Goal: Information Seeking & Learning: Compare options

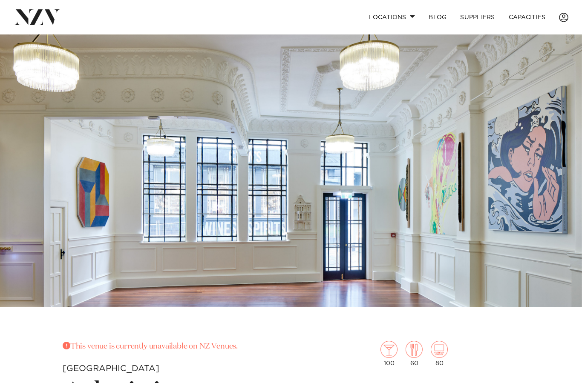
click at [389, 17] on link "Locations" at bounding box center [392, 17] width 60 height 18
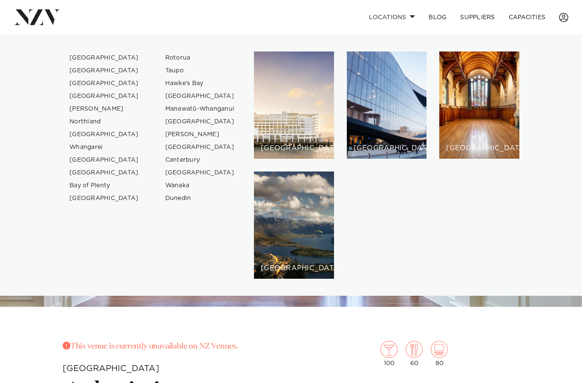
click at [89, 55] on link "[GEOGRAPHIC_DATA]" at bounding box center [104, 58] width 83 height 13
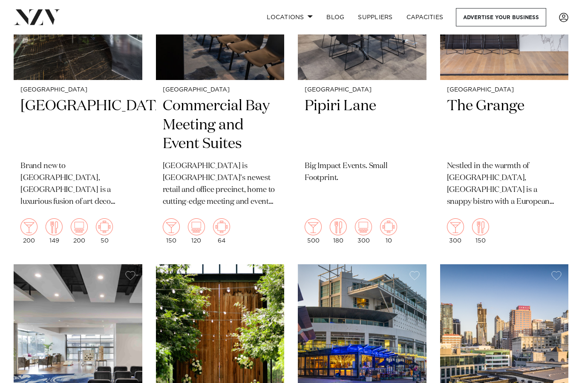
scroll to position [438, 0]
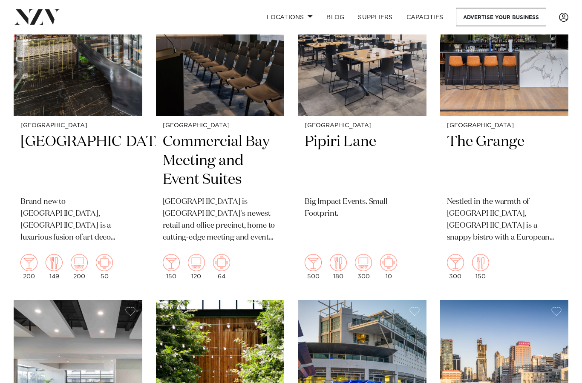
click at [427, 20] on link "Capacities" at bounding box center [425, 17] width 51 height 18
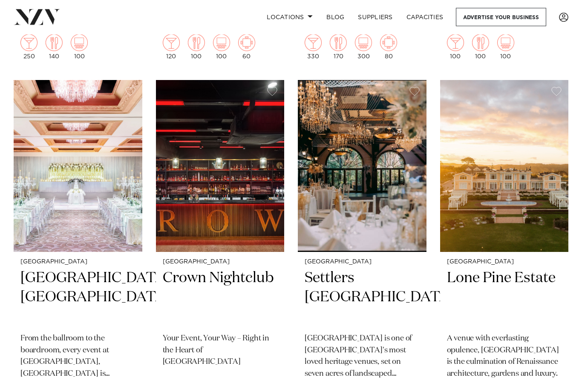
scroll to position [2087, 0]
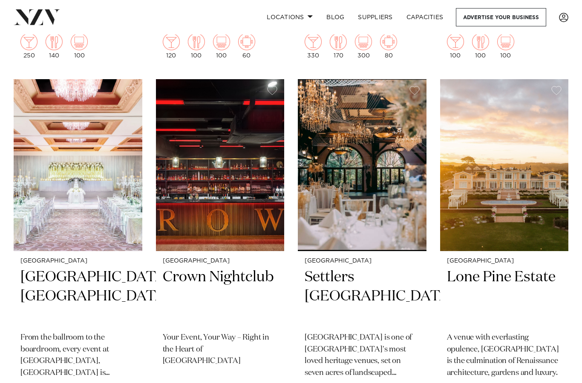
click at [232, 152] on img at bounding box center [220, 165] width 129 height 172
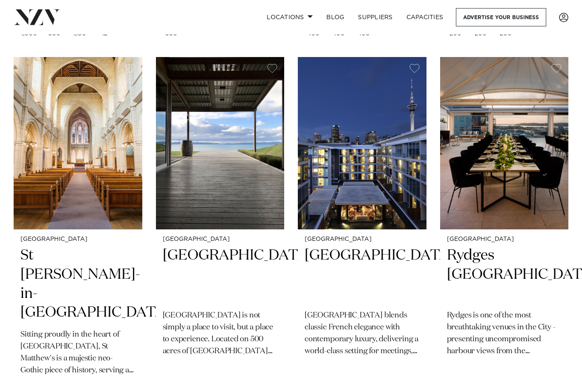
scroll to position [2458, 0]
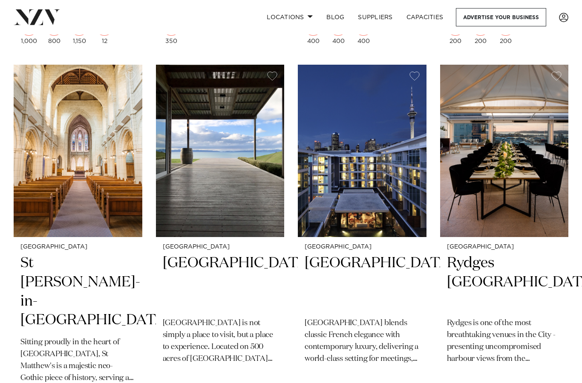
click at [239, 187] on img at bounding box center [220, 151] width 129 height 172
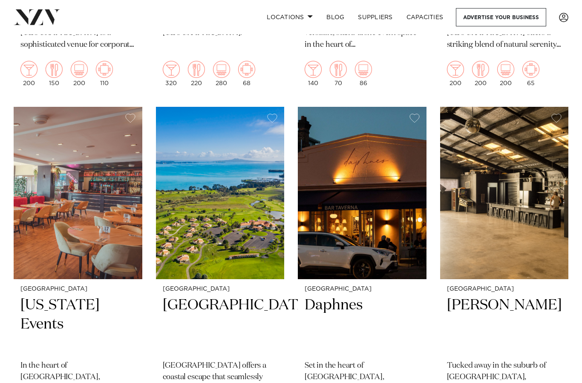
scroll to position [3143, 0]
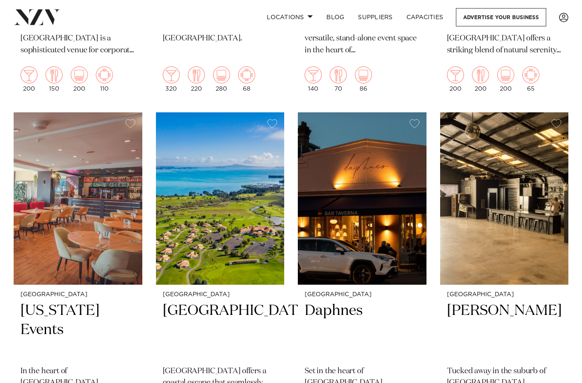
click at [211, 197] on img at bounding box center [220, 198] width 129 height 172
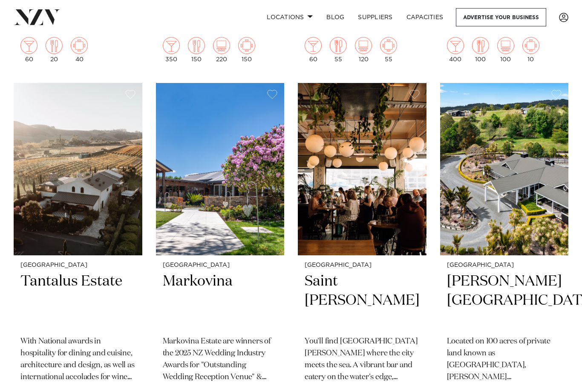
scroll to position [5679, 0]
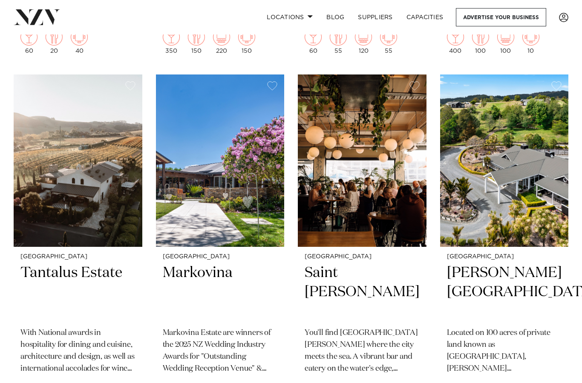
click at [355, 144] on img at bounding box center [362, 161] width 129 height 172
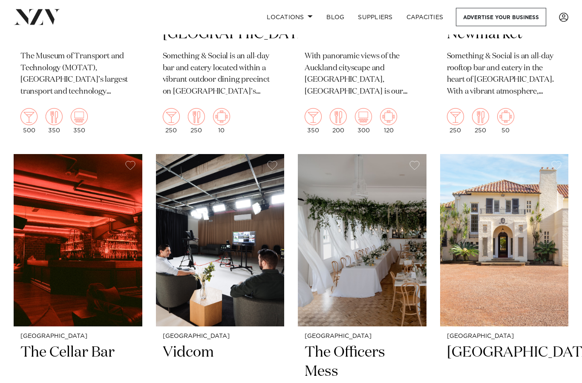
scroll to position [6674, 0]
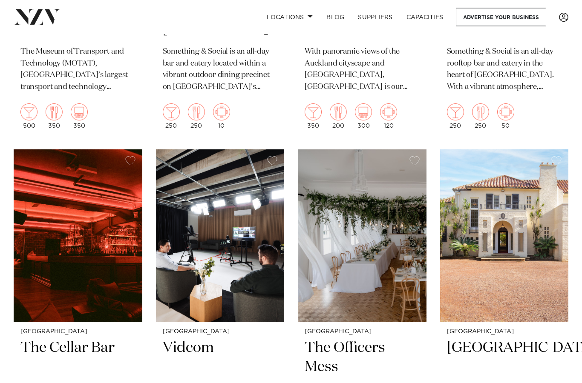
click at [392, 214] on img at bounding box center [362, 236] width 129 height 172
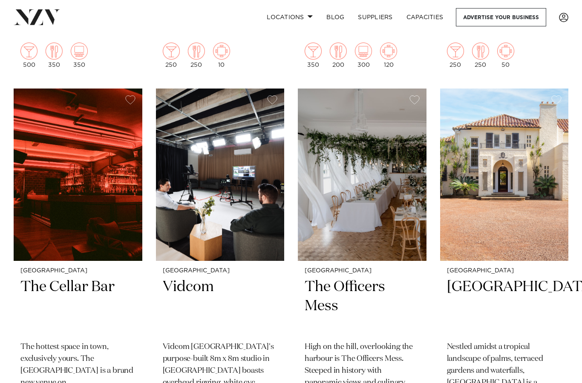
scroll to position [6724, 0]
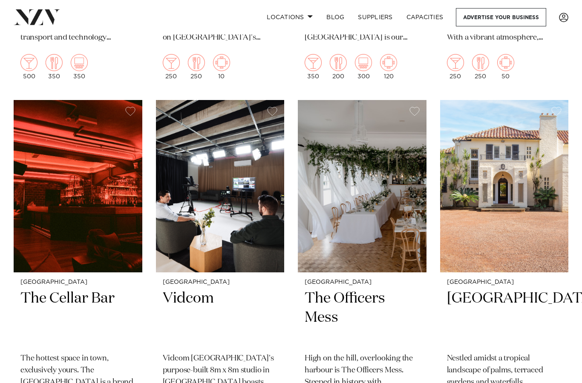
click at [521, 130] on img at bounding box center [504, 186] width 129 height 172
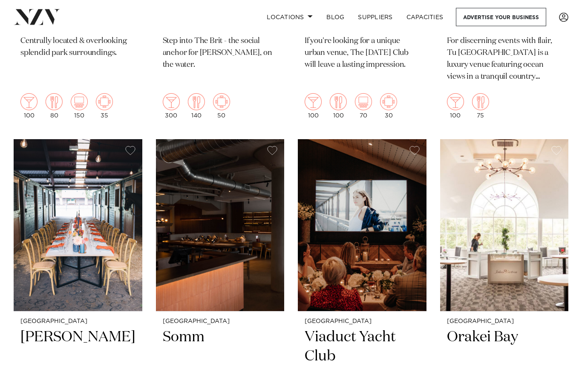
scroll to position [9183, 0]
click at [69, 192] on img at bounding box center [78, 225] width 129 height 172
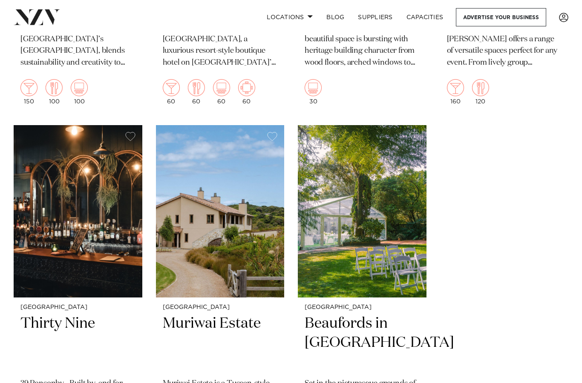
scroll to position [10980, 0]
click at [183, 145] on img at bounding box center [220, 212] width 129 height 172
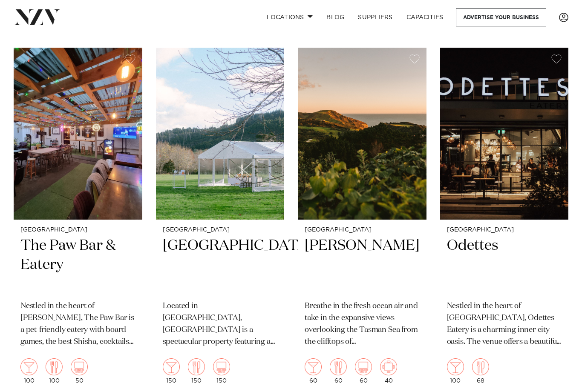
scroll to position [10311, 0]
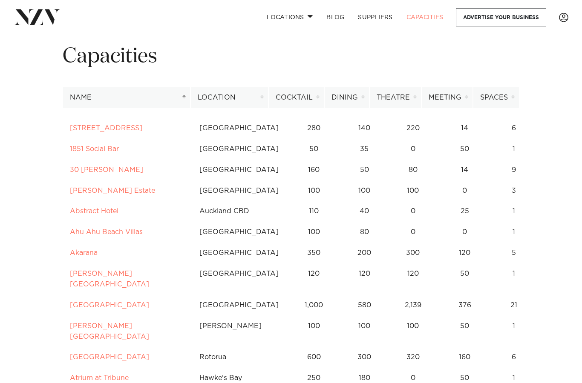
scroll to position [12, 0]
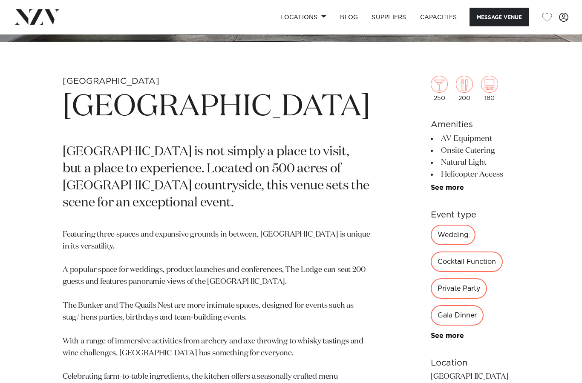
scroll to position [253, 0]
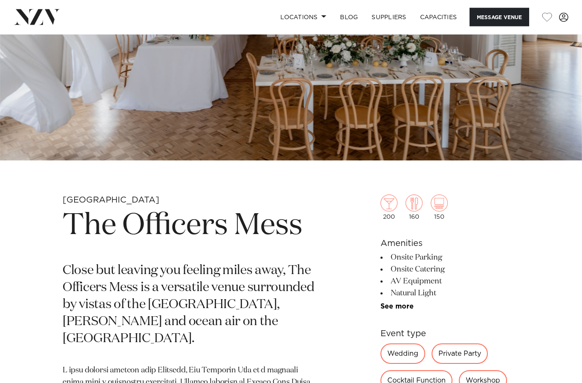
scroll to position [135, 0]
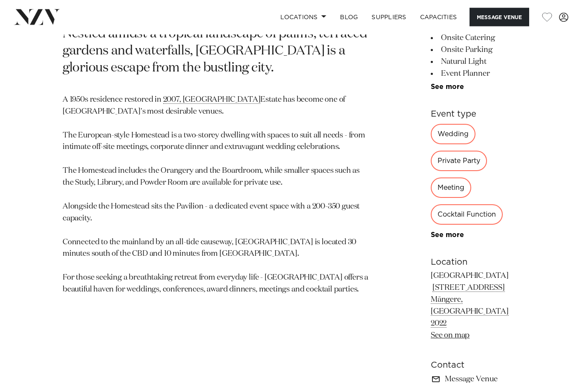
scroll to position [344, 0]
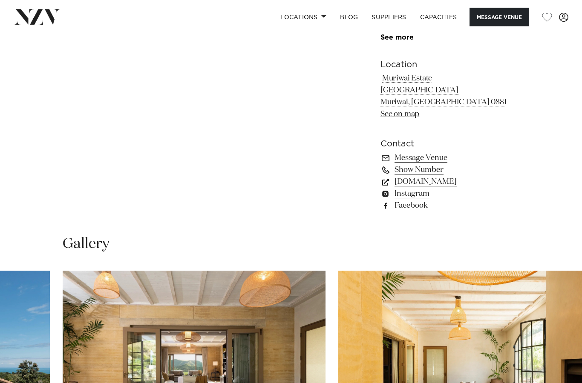
scroll to position [505, 0]
